Goal: Information Seeking & Learning: Learn about a topic

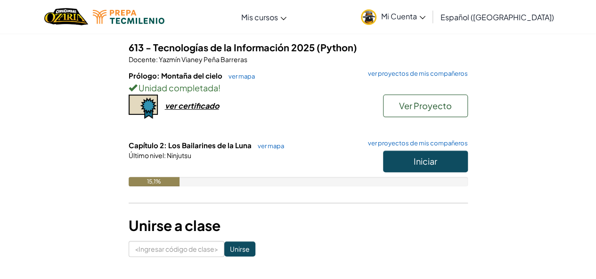
scroll to position [106, 0]
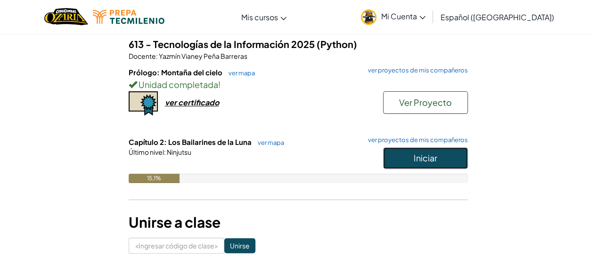
click at [422, 153] on font "Iniciar" at bounding box center [425, 158] width 24 height 11
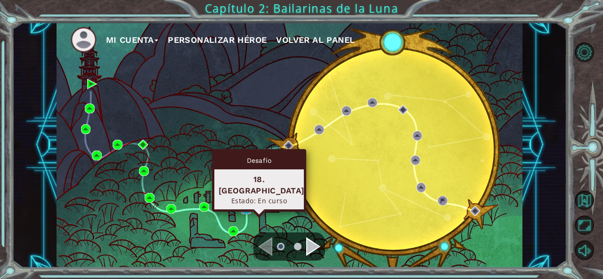
click at [245, 209] on img at bounding box center [246, 209] width 10 height 10
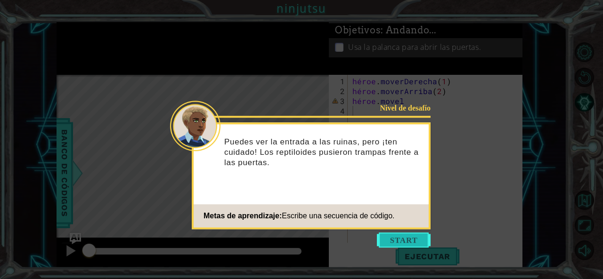
click at [407, 240] on button "Comenzar" at bounding box center [404, 240] width 54 height 15
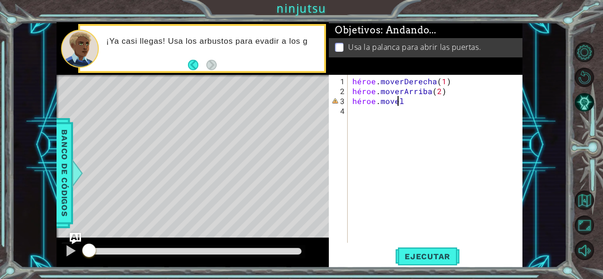
click at [431, 104] on div "héroe . moverDerecha ( 1 ) héroe . moverArriba ( 2 ) héroe . movel" at bounding box center [437, 170] width 175 height 188
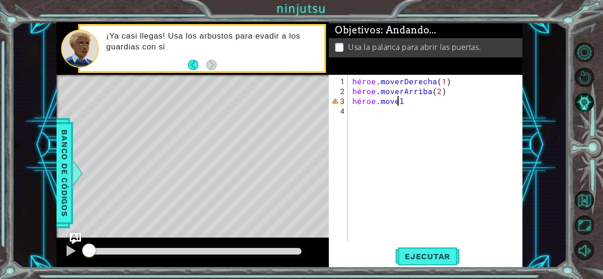
click at [431, 104] on div "héroe . moverDerecha ( 1 ) héroe . moverArriba ( 2 ) héroe . movel" at bounding box center [437, 170] width 175 height 188
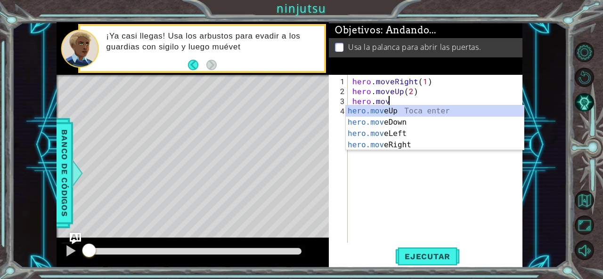
type textarea "hero.mov"
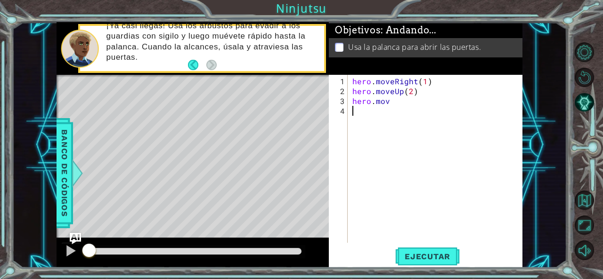
click at [392, 107] on div "hero . moveRight ( 1 ) hero . moveUp ( 2 ) hero . mov" at bounding box center [437, 170] width 175 height 188
click at [391, 102] on div "hero . moveRight ( 1 ) hero . moveUp ( 2 ) hero . mov" at bounding box center [437, 170] width 175 height 188
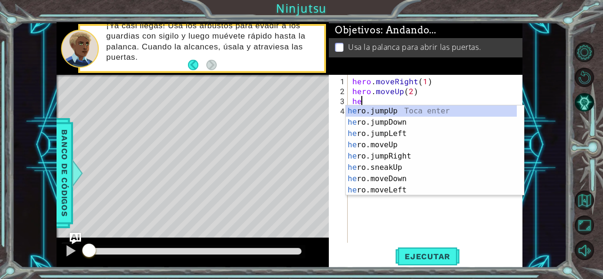
type textarea "h"
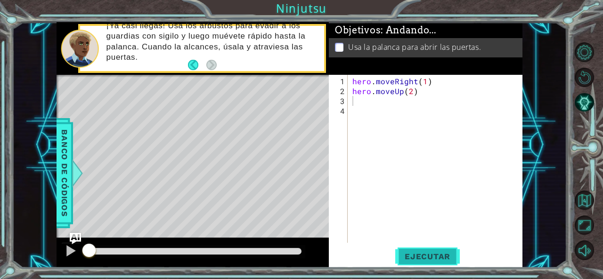
click at [417, 257] on span "Ejecutar" at bounding box center [427, 256] width 64 height 9
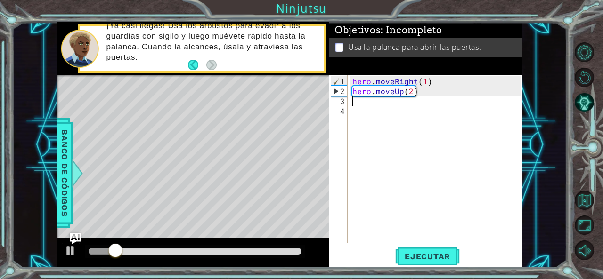
click at [420, 88] on div "hero . moveRight ( 1 ) hero . moveUp ( 2 )" at bounding box center [437, 170] width 175 height 188
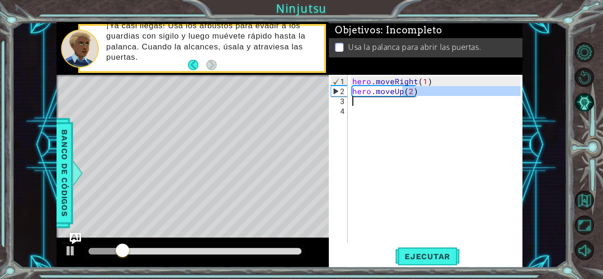
drag, startPoint x: 420, startPoint y: 88, endPoint x: 343, endPoint y: 89, distance: 76.8
click at [343, 89] on div "hero.moveUp(2) 1 2 3 4 hero . moveRight ( 1 ) hero . moveUp ( 2 ) ההההההההההההה…" at bounding box center [425, 159] width 192 height 168
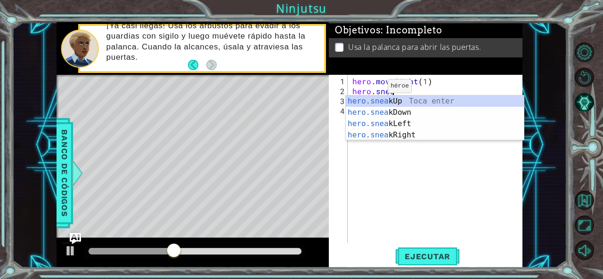
scroll to position [0, 2]
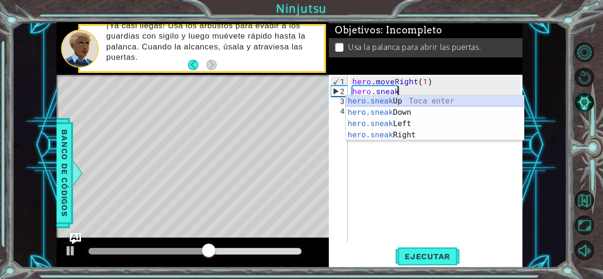
click at [398, 97] on div "hero.sneak Up Toca enter hero.sneak Down Toca enter hero.sneak Left Toca enter …" at bounding box center [435, 130] width 178 height 68
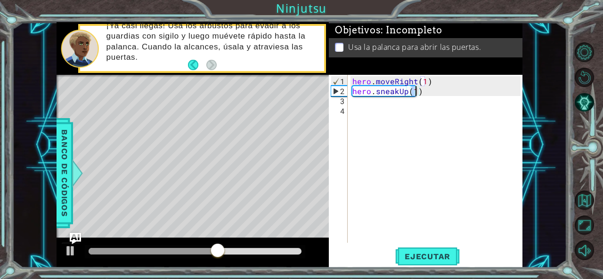
scroll to position [0, 4]
type textarea "hero.sneakUp(2)"
click at [425, 257] on span "Ejecutar" at bounding box center [427, 256] width 64 height 9
click at [380, 107] on div "hero . moveRight ( 1 ) hero . sneakUp ( 2 )" at bounding box center [437, 170] width 175 height 188
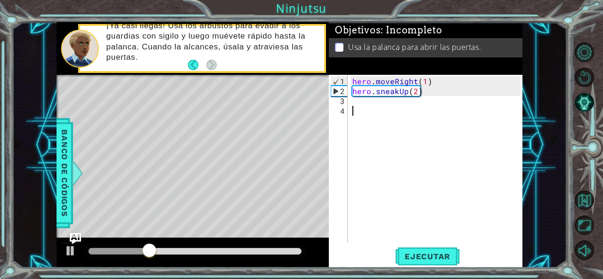
click at [380, 107] on div "hero . moveRight ( 1 ) hero . sneakUp ( 2 )" at bounding box center [437, 170] width 175 height 188
click at [366, 101] on div "hero . moveRight ( 1 ) hero . sneakUp ( 2 )" at bounding box center [437, 170] width 175 height 188
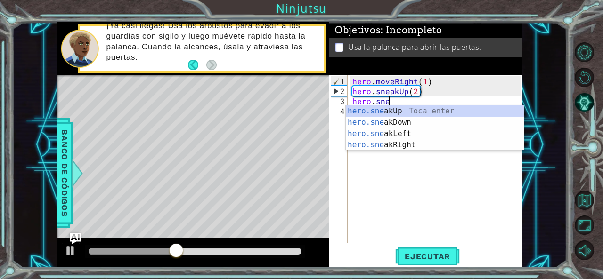
scroll to position [0, 2]
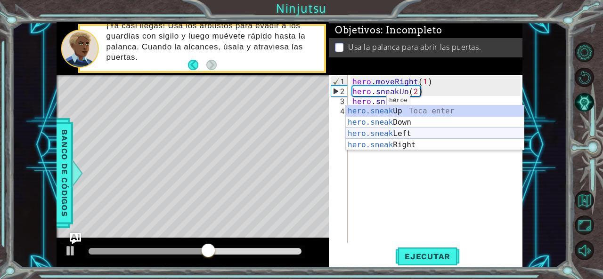
click at [398, 131] on div "hero.sneak Up Toca enter hero.sneak Down Toca enter hero.sneak Left Toca enter …" at bounding box center [435, 139] width 178 height 68
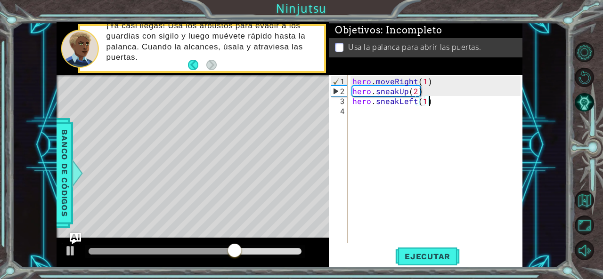
click at [449, 101] on div "hero . moveRight ( 1 ) hero . sneakUp ( 2 ) hero . sneakLeft ( 1 )" at bounding box center [437, 170] width 175 height 188
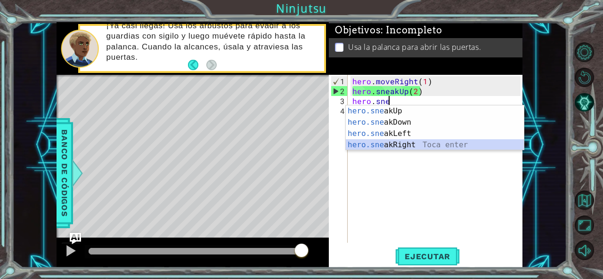
click at [408, 144] on div "hero.sne akUp Toca enter hero.sne akDown Toca enter hero.sne akLeft Toca enter …" at bounding box center [435, 139] width 178 height 68
type textarea "hero.sneakRight(1)"
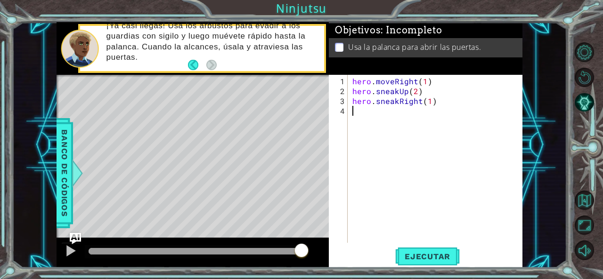
click at [387, 111] on div "hero . moveRight ( 1 ) hero . sneakUp ( 2 ) hero . sneakRight ( 1 )" at bounding box center [437, 170] width 175 height 188
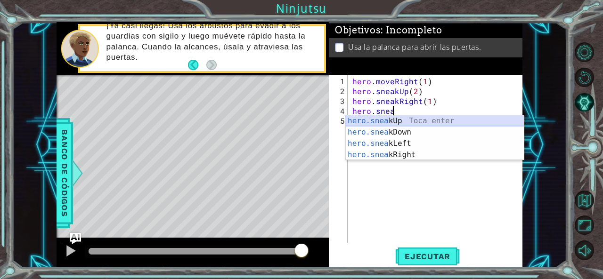
click at [393, 121] on div "hero.snea kUp Toca enter hero.snea kDown Toca enter hero.snea kLeft Toca enter …" at bounding box center [435, 149] width 178 height 68
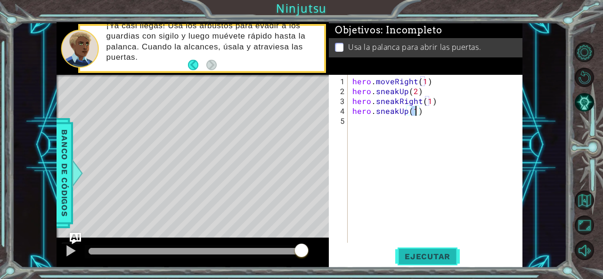
type textarea "hero.sneakUp(1)"
click at [407, 258] on span "Ejecutar" at bounding box center [427, 256] width 64 height 9
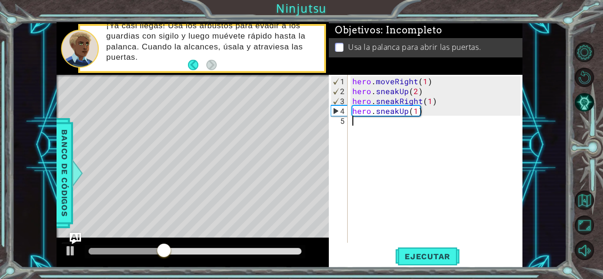
click at [357, 125] on div "hero . moveRight ( 1 ) hero . sneakUp ( 2 ) hero . sneakRight ( 1 ) hero . snea…" at bounding box center [437, 170] width 175 height 188
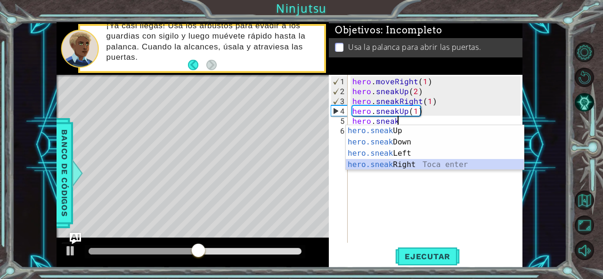
click at [382, 163] on div "hero.sneak Up Toca enter hero.sneak Down Toca enter hero.sneak Left Toca enter …" at bounding box center [435, 159] width 178 height 68
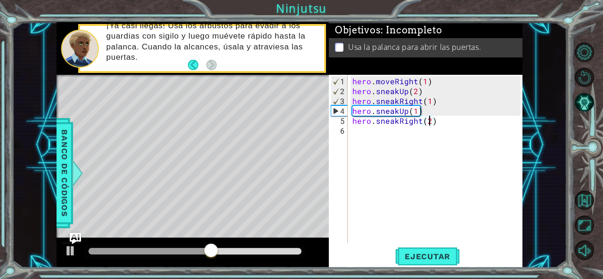
type textarea "hero.sneakRight(2)"
click at [386, 135] on div "hero . moveRight ( 1 ) hero . sneakUp ( 2 ) hero . sneakRight ( 1 ) hero . snea…" at bounding box center [437, 170] width 175 height 188
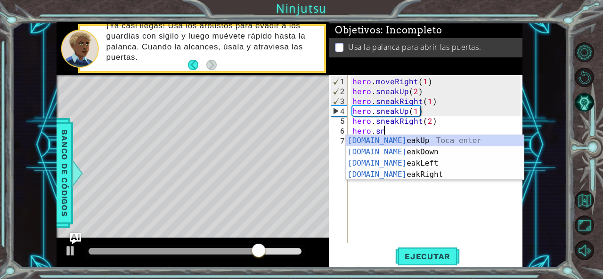
scroll to position [0, 1]
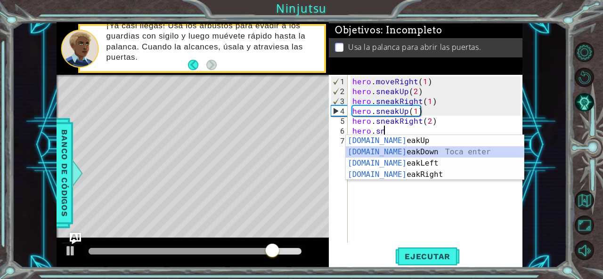
click at [396, 152] on div "[DOMAIN_NAME] eakUp Toca enter [DOMAIN_NAME] eakDown Toca enter [DOMAIN_NAME] e…" at bounding box center [435, 169] width 178 height 68
type textarea "hero.sneakDown(1)"
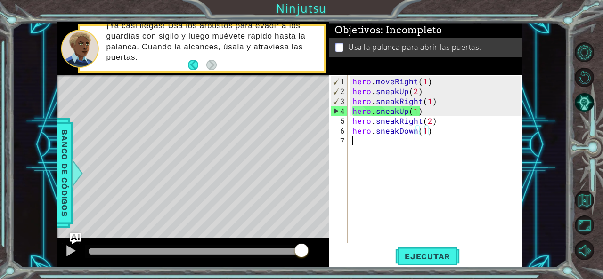
click at [404, 142] on div "hero . moveRight ( 1 ) hero . sneakUp ( 2 ) hero . sneakRight ( 1 ) hero . snea…" at bounding box center [437, 170] width 175 height 188
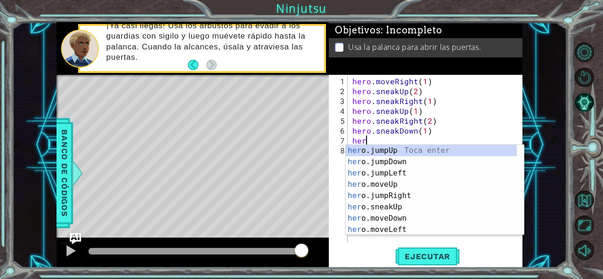
scroll to position [0, 0]
type textarea "hero"
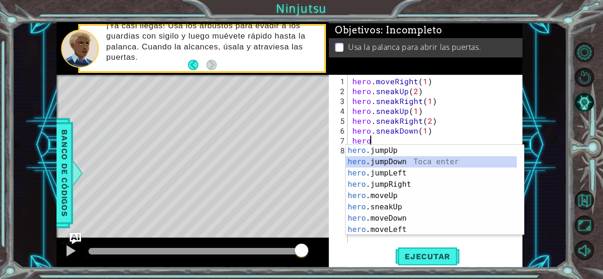
click at [399, 163] on div "hero .jumpUp Toca enter hero .jumpDown Toca enter hero .jumpLeft Toca enter her…" at bounding box center [431, 201] width 171 height 113
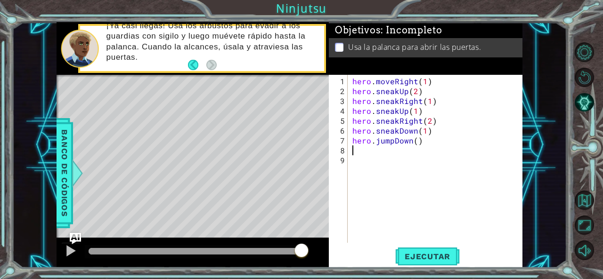
scroll to position [0, 0]
click at [413, 259] on span "Ejecutar" at bounding box center [427, 256] width 64 height 9
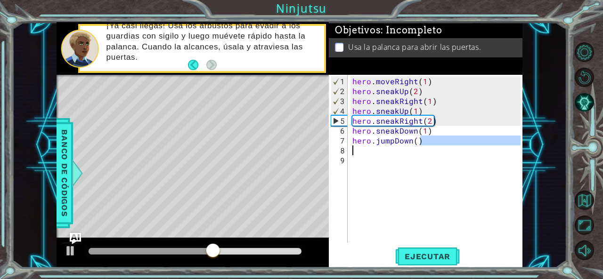
drag, startPoint x: 435, startPoint y: 142, endPoint x: 348, endPoint y: 147, distance: 87.2
click at [347, 148] on div "1 2 3 4 5 6 7 8 9 hero . moveRight ( 1 ) hero . sneakUp ( 2 ) hero . sneakRight…" at bounding box center [425, 159] width 192 height 168
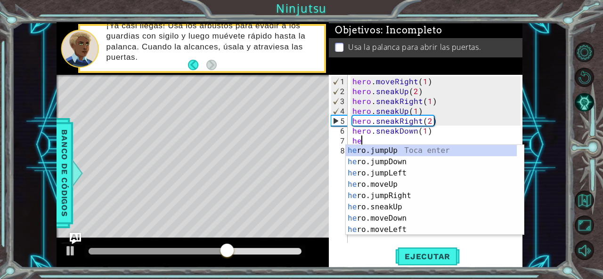
type textarea "h"
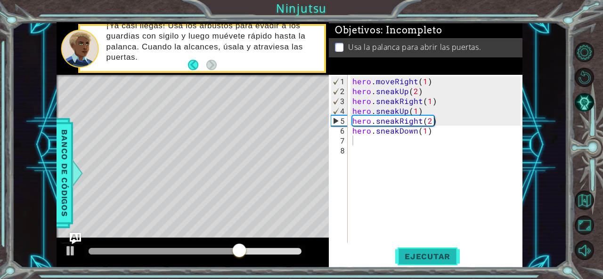
click at [420, 249] on button "Ejecutar" at bounding box center [427, 256] width 64 height 19
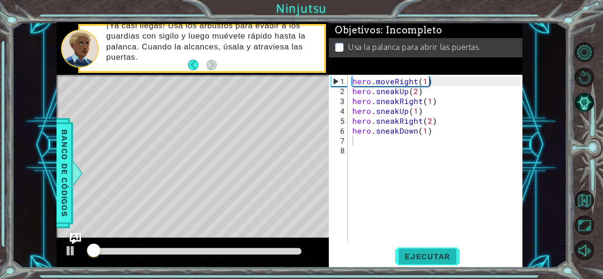
click at [422, 254] on span "Ejecutar" at bounding box center [427, 256] width 64 height 9
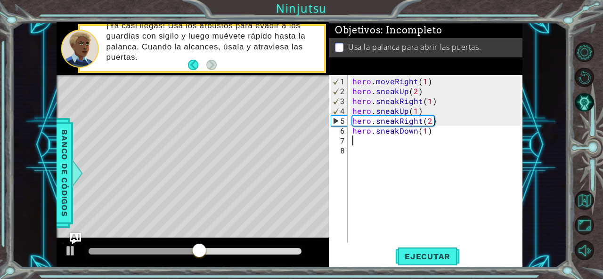
click at [451, 134] on div "hero . moveRight ( 1 ) hero . sneakUp ( 2 ) hero . sneakRight ( 1 ) hero . snea…" at bounding box center [437, 170] width 175 height 188
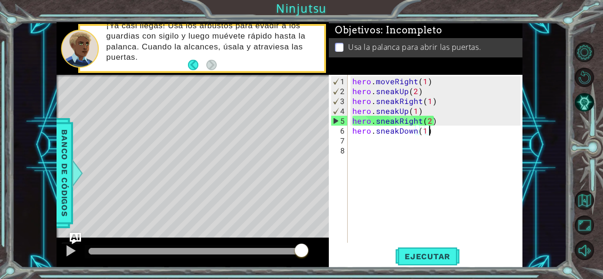
click at [434, 126] on div "hero . moveRight ( 1 ) hero . sneakUp ( 2 ) hero . sneakRight ( 1 ) hero . snea…" at bounding box center [437, 170] width 175 height 188
click at [416, 130] on div "hero . moveRight ( 1 ) hero . sneakUp ( 2 ) hero . sneakRight ( 1 ) hero . snea…" at bounding box center [437, 170] width 175 height 188
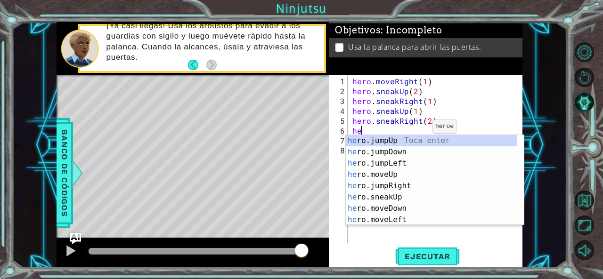
type textarea "h"
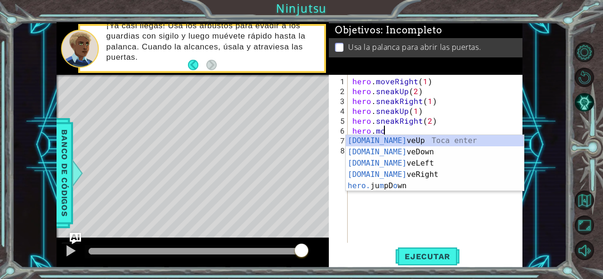
scroll to position [0, 2]
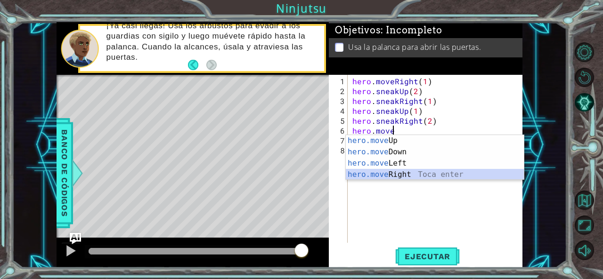
click at [397, 173] on div "hero.move Up Toca enter hero.move Down Toca enter hero.move Left Toca enter her…" at bounding box center [435, 169] width 178 height 68
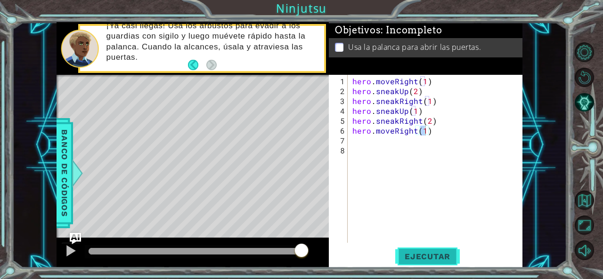
click at [421, 250] on button "Ejecutar" at bounding box center [427, 256] width 64 height 19
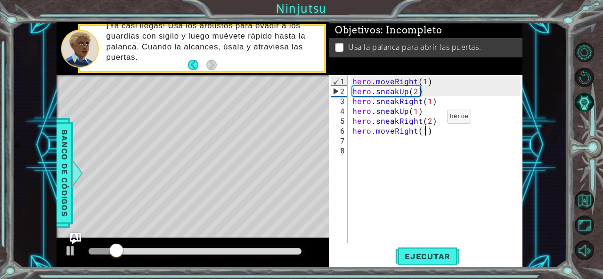
scroll to position [0, 4]
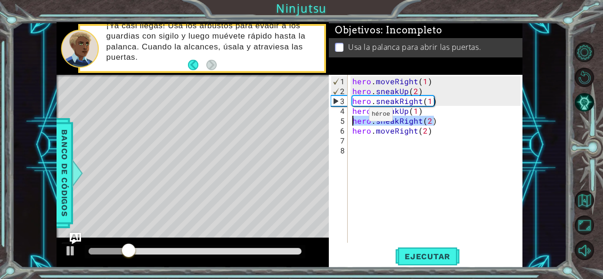
drag, startPoint x: 436, startPoint y: 122, endPoint x: 339, endPoint y: 118, distance: 97.1
click at [339, 118] on div "hero.moveRight(2) 1 2 3 4 5 6 7 8 hero . moveRight ( 1 ) hero . sneakUp ( 2 ) h…" at bounding box center [425, 159] width 192 height 168
type textarea "hero.sneakRight(2)"
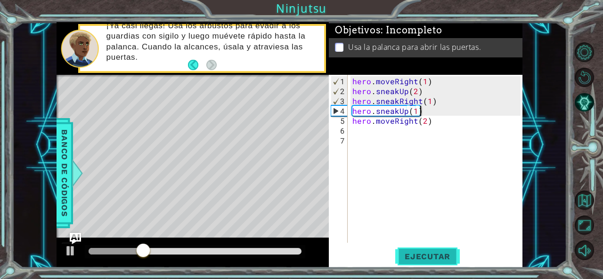
type textarea "hero.sneakUp(1)"
click at [445, 255] on span "Ejecutar" at bounding box center [427, 256] width 64 height 9
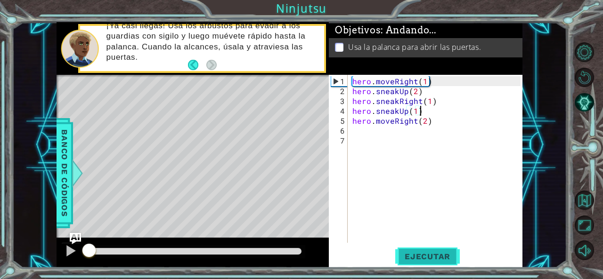
click at [445, 255] on span "Ejecutar" at bounding box center [427, 256] width 64 height 9
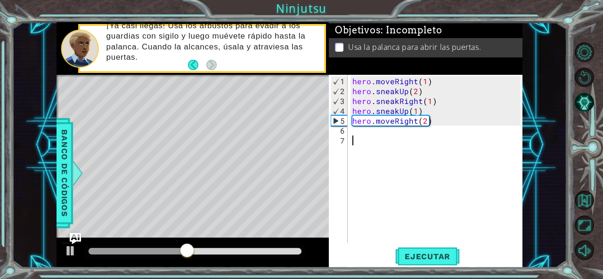
click at [384, 137] on div "hero . moveRight ( 1 ) hero . sneakUp ( 2 ) hero . sneakRight ( 1 ) hero . snea…" at bounding box center [437, 170] width 175 height 188
click at [359, 133] on div "hero . moveRight ( 1 ) hero . sneakUp ( 2 ) hero . sneakRight ( 1 ) hero . snea…" at bounding box center [437, 170] width 175 height 188
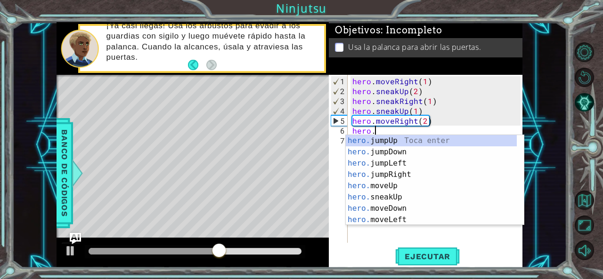
scroll to position [0, 1]
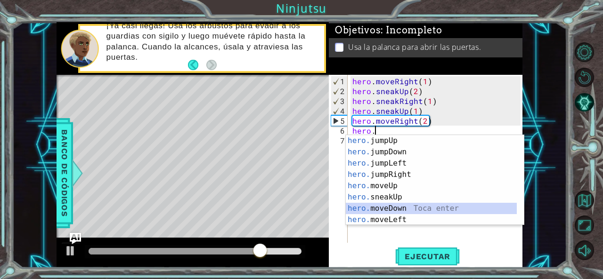
click at [392, 208] on div "hero. jumpUp Toca enter hero. jumpDown Toca enter hero. jumpLeft Toca enter her…" at bounding box center [431, 191] width 171 height 113
type textarea "hero.moveDown(1)"
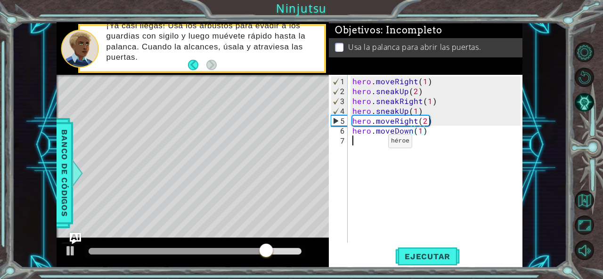
click at [372, 145] on div "hero . moveRight ( 1 ) hero . sneakUp ( 2 ) hero . sneakRight ( 1 ) hero . snea…" at bounding box center [437, 170] width 175 height 188
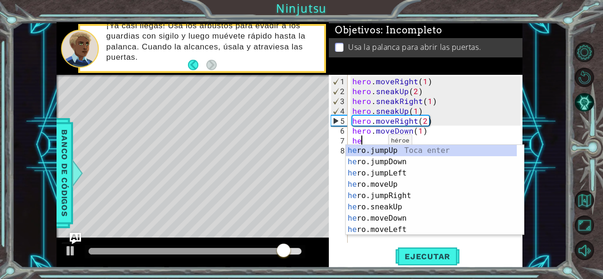
scroll to position [0, 0]
type textarea "hero"
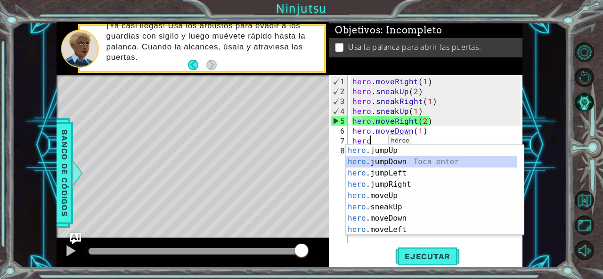
click at [395, 159] on div "hero .jumpUp Toca enter hero .jumpDown Toca enter hero .jumpLeft Toca enter her…" at bounding box center [431, 201] width 171 height 113
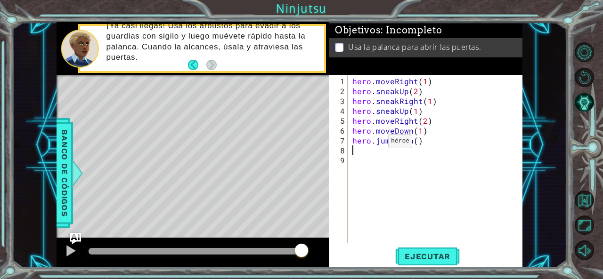
scroll to position [0, 0]
click at [418, 250] on button "Ejecutar" at bounding box center [427, 256] width 64 height 19
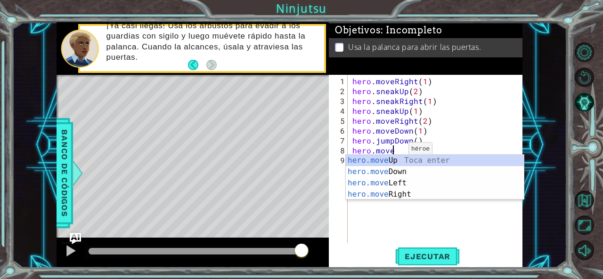
scroll to position [0, 2]
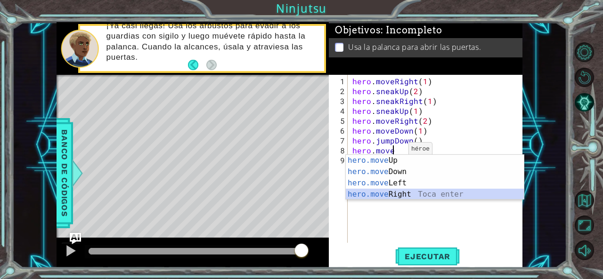
click at [401, 193] on div "hero.move Up Toca enter hero.move Down Toca enter hero.move Left Toca enter her…" at bounding box center [435, 189] width 178 height 68
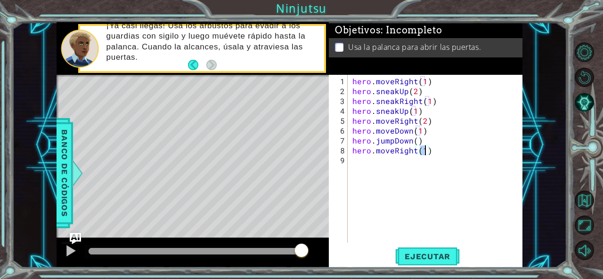
type textarea "hero.moveRight(2)"
click at [389, 164] on div "hero . moveRight ( 1 ) hero . sneakUp ( 2 ) hero . sneakRight ( 1 ) hero . snea…" at bounding box center [437, 170] width 175 height 188
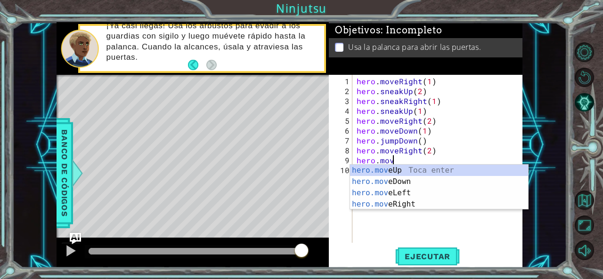
scroll to position [0, 2]
click at [405, 169] on div "hero.move Up Toca enter hero.move Down Toca enter hero.move Left Toca enter her…" at bounding box center [439, 199] width 178 height 68
type textarea "hero.moveUp(1)"
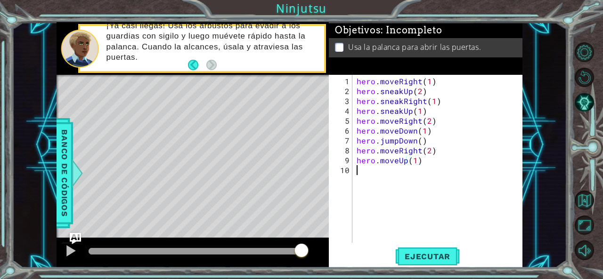
click at [397, 171] on div "hero . moveRight ( 1 ) hero . sneakUp ( 2 ) hero . sneakRight ( 1 ) hero . snea…" at bounding box center [439, 170] width 170 height 188
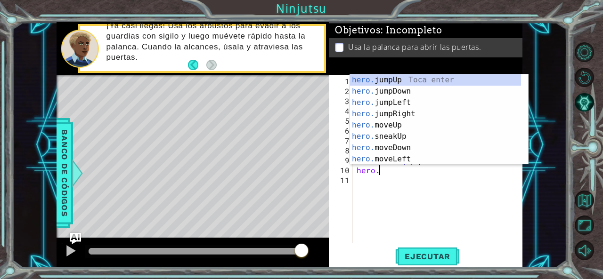
scroll to position [0, 1]
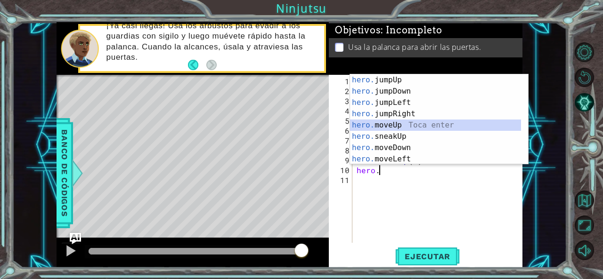
click at [405, 124] on div "hero. jumpUp Toca enter hero. jumpDown Toca enter hero. jumpLeft Toca enter her…" at bounding box center [435, 130] width 171 height 113
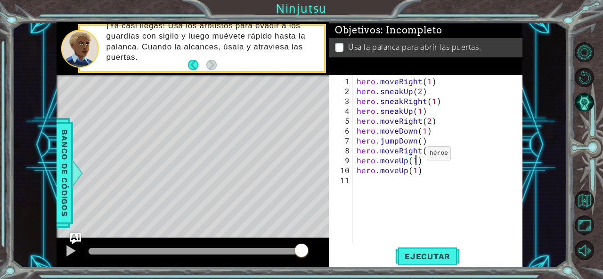
click at [415, 157] on div "hero . moveRight ( 1 ) hero . sneakUp ( 2 ) hero . sneakRight ( 1 ) hero . snea…" at bounding box center [439, 170] width 170 height 188
click at [424, 170] on div "hero . moveRight ( 1 ) hero . sneakUp ( 2 ) hero . sneakRight ( 1 ) hero . snea…" at bounding box center [439, 170] width 170 height 188
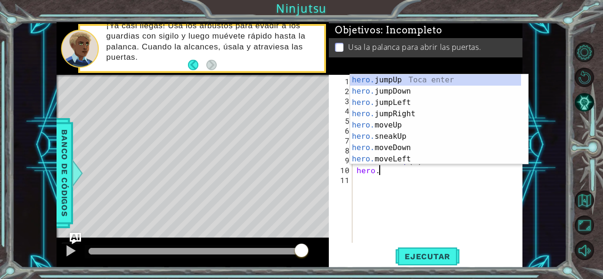
scroll to position [0, 1]
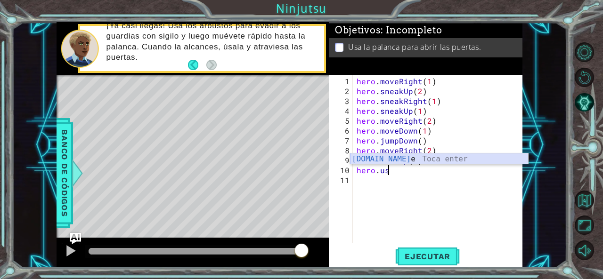
click at [416, 159] on div "[DOMAIN_NAME] e Toca enter" at bounding box center [439, 170] width 178 height 34
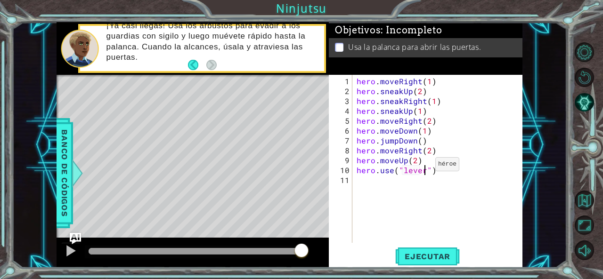
scroll to position [0, 4]
type textarea "hero.use("lever")"
click at [426, 253] on span "Ejecutar" at bounding box center [427, 256] width 64 height 9
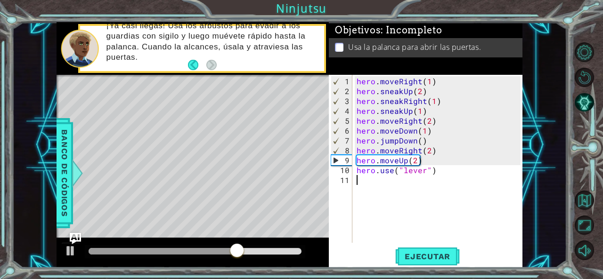
click at [448, 186] on div "hero . moveRight ( 1 ) hero . sneakUp ( 2 ) hero . sneakRight ( 1 ) hero . snea…" at bounding box center [439, 170] width 170 height 188
click at [426, 162] on div "hero . moveRight ( 1 ) hero . sneakUp ( 2 ) hero . sneakRight ( 1 ) hero . snea…" at bounding box center [439, 170] width 170 height 188
type textarea "hero.moveUp(2)"
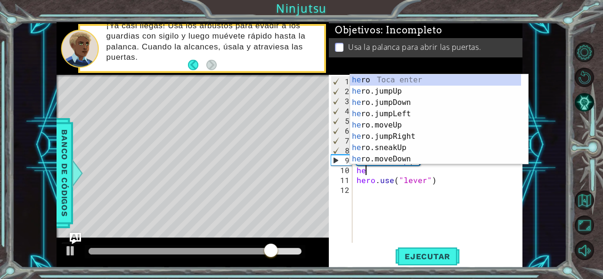
type textarea "hero"
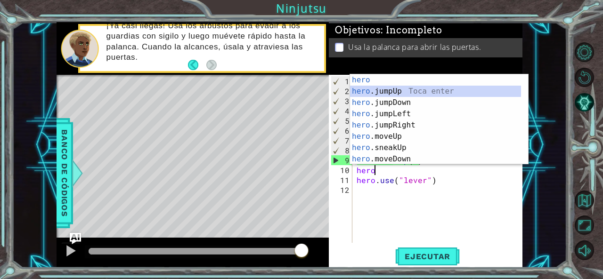
click at [400, 90] on div "hero Toca enter hero .jumpUp Toca enter hero .jumpDown Toca enter hero .jumpLef…" at bounding box center [435, 130] width 171 height 113
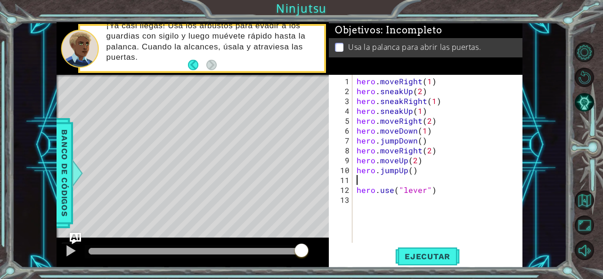
scroll to position [0, 0]
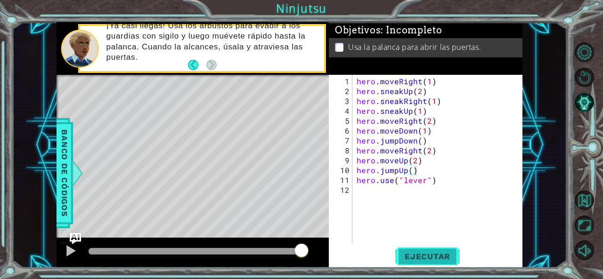
click at [421, 250] on button "Ejecutar" at bounding box center [427, 256] width 64 height 19
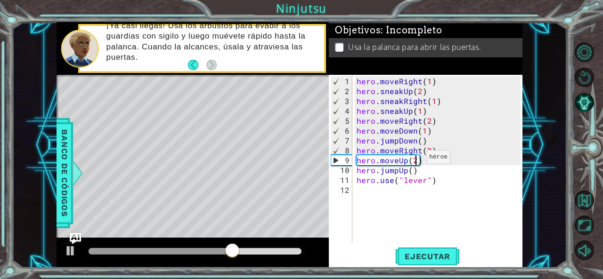
click at [414, 161] on div "hero . moveRight ( 1 ) hero . sneakUp ( 2 ) hero . sneakRight ( 1 ) hero . snea…" at bounding box center [439, 170] width 170 height 188
type textarea "hero.moveUp(1)"
click at [414, 260] on span "Ejecutar" at bounding box center [427, 256] width 64 height 9
click at [415, 256] on span "Ejecutar" at bounding box center [427, 256] width 64 height 9
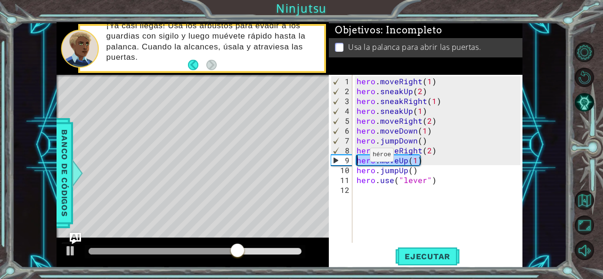
drag, startPoint x: 428, startPoint y: 162, endPoint x: 355, endPoint y: 159, distance: 73.1
click at [355, 159] on div "hero . moveRight ( 1 ) hero . sneakUp ( 2 ) hero . sneakRight ( 1 ) hero . snea…" at bounding box center [439, 170] width 170 height 188
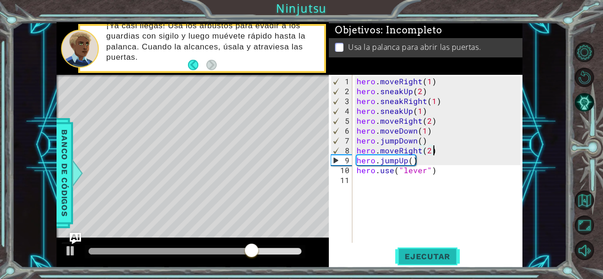
click at [419, 259] on span "Ejecutar" at bounding box center [427, 256] width 64 height 9
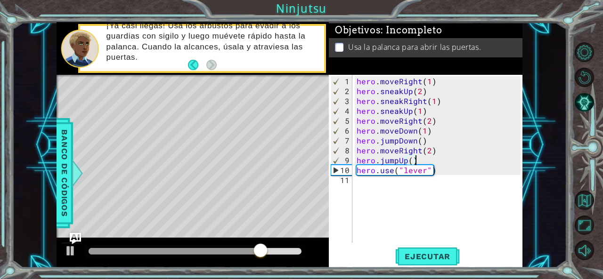
click at [417, 161] on div "hero . moveRight ( 1 ) hero . sneakUp ( 2 ) hero . sneakRight ( 1 ) hero . snea…" at bounding box center [439, 170] width 170 height 188
type textarea "hero.jumpUp()"
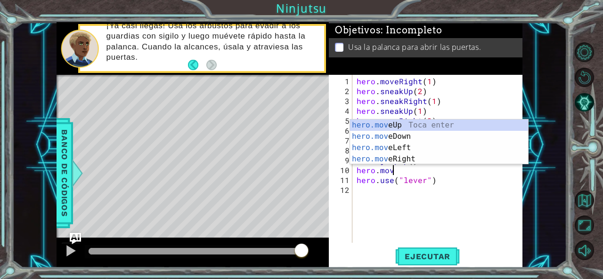
scroll to position [0, 2]
click at [397, 128] on div "hero.move Up Toca enter hero.move Down Toca enter hero.move Left Toca enter her…" at bounding box center [439, 154] width 178 height 68
type textarea "hero.moveUp(1)"
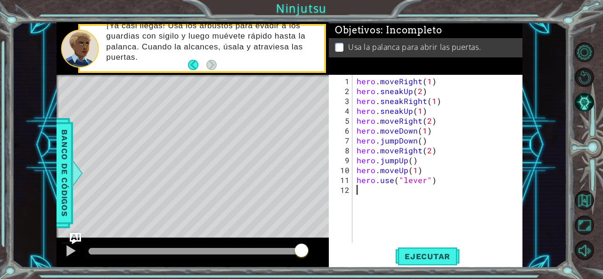
click at [391, 193] on div "hero . moveRight ( 1 ) hero . sneakUp ( 2 ) hero . sneakRight ( 1 ) hero . snea…" at bounding box center [439, 170] width 170 height 188
click at [418, 256] on span "Ejecutar" at bounding box center [427, 256] width 64 height 9
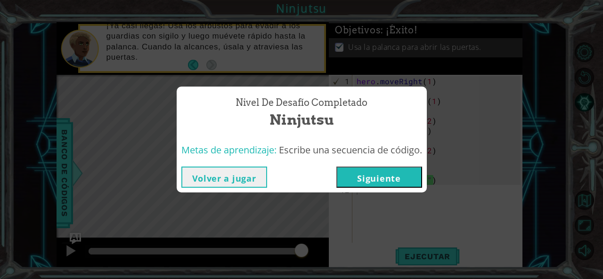
click at [393, 171] on button "Siguiente" at bounding box center [379, 177] width 86 height 21
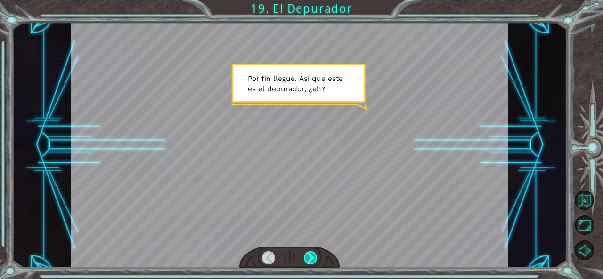
click at [313, 256] on div at bounding box center [310, 257] width 13 height 13
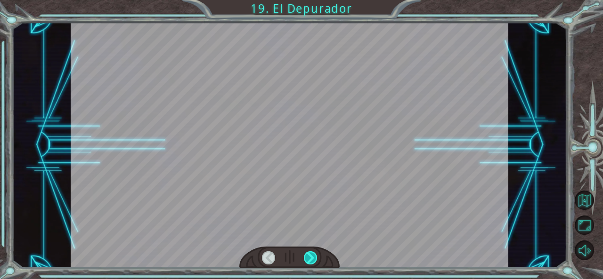
click at [313, 256] on div at bounding box center [310, 257] width 13 height 13
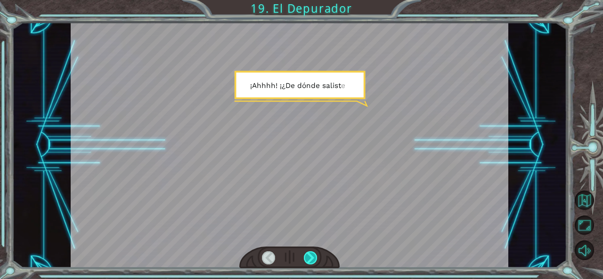
click at [313, 256] on div at bounding box center [310, 257] width 13 height 13
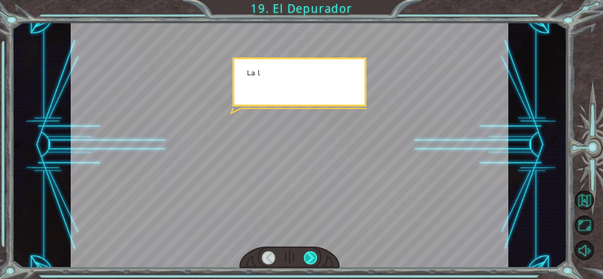
click at [313, 256] on div at bounding box center [310, 257] width 13 height 13
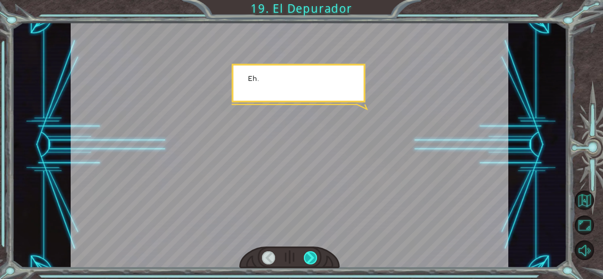
click at [313, 256] on div at bounding box center [310, 257] width 13 height 13
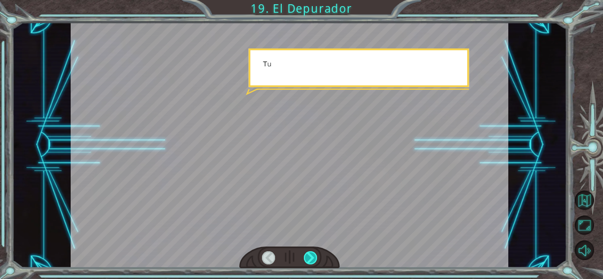
click at [313, 256] on div at bounding box center [310, 257] width 13 height 13
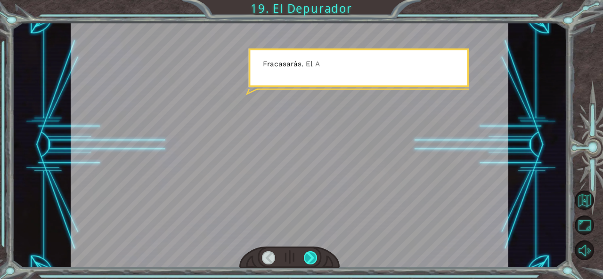
click at [313, 256] on div at bounding box center [310, 257] width 13 height 13
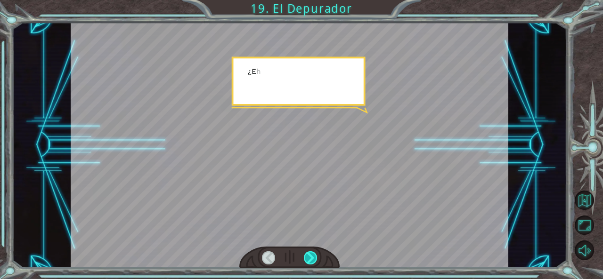
click at [313, 256] on div at bounding box center [310, 257] width 13 height 13
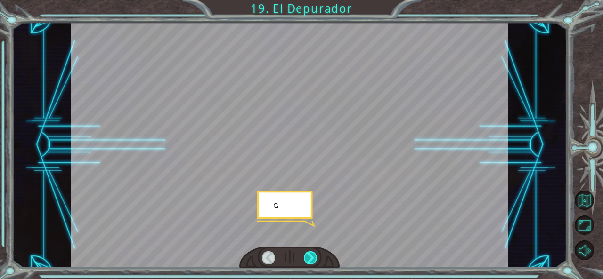
click at [313, 256] on div at bounding box center [310, 257] width 13 height 13
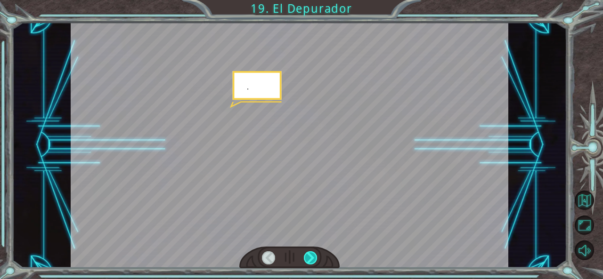
click at [313, 256] on div at bounding box center [310, 257] width 13 height 13
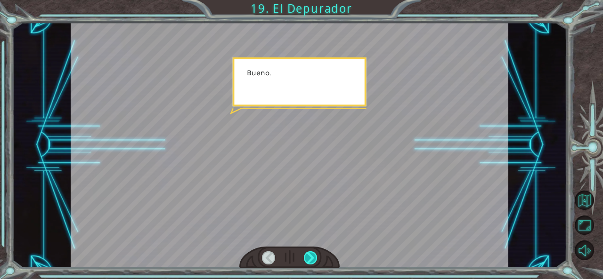
click at [313, 256] on div at bounding box center [310, 257] width 13 height 13
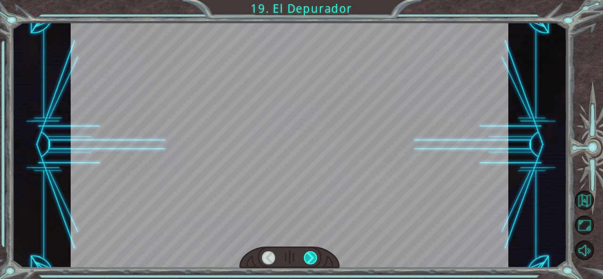
click at [313, 256] on div at bounding box center [310, 257] width 13 height 13
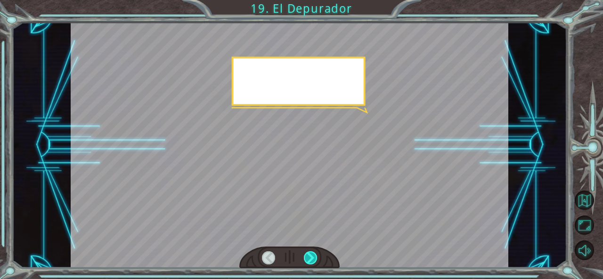
click at [313, 256] on div at bounding box center [310, 257] width 13 height 13
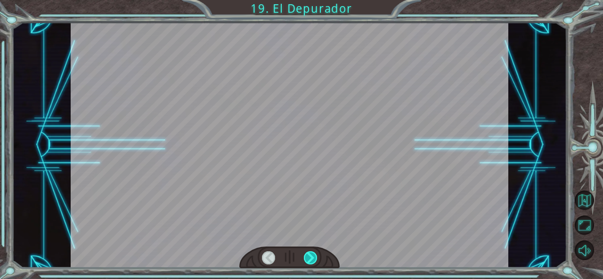
click at [313, 256] on div at bounding box center [310, 257] width 13 height 13
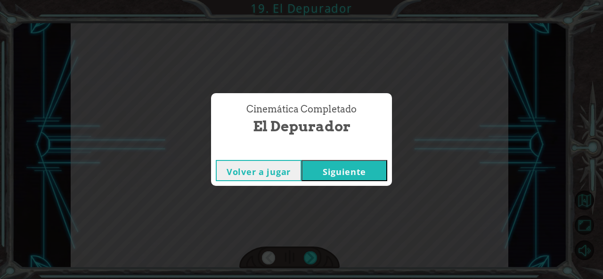
click at [327, 177] on button "Siguiente" at bounding box center [344, 170] width 86 height 21
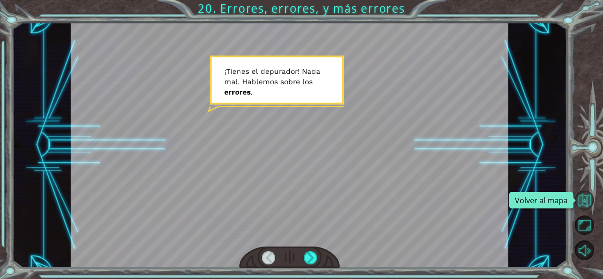
click at [583, 197] on button "Volver al mapa" at bounding box center [584, 201] width 20 height 20
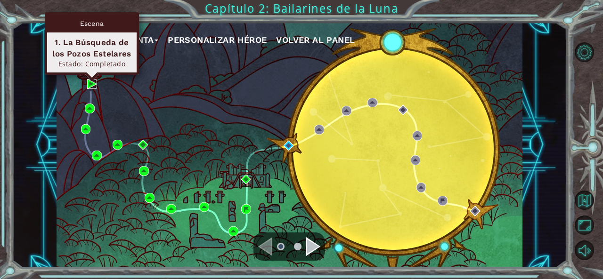
click at [93, 82] on img at bounding box center [92, 84] width 10 height 10
